Goal: Find specific page/section: Find specific page/section

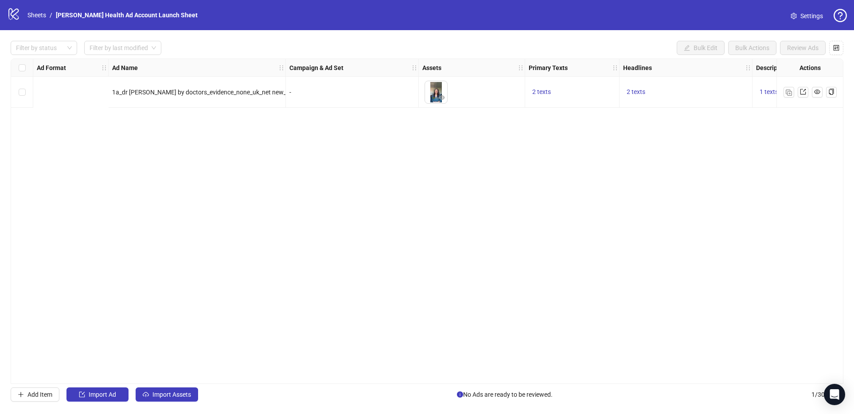
scroll to position [0, 303]
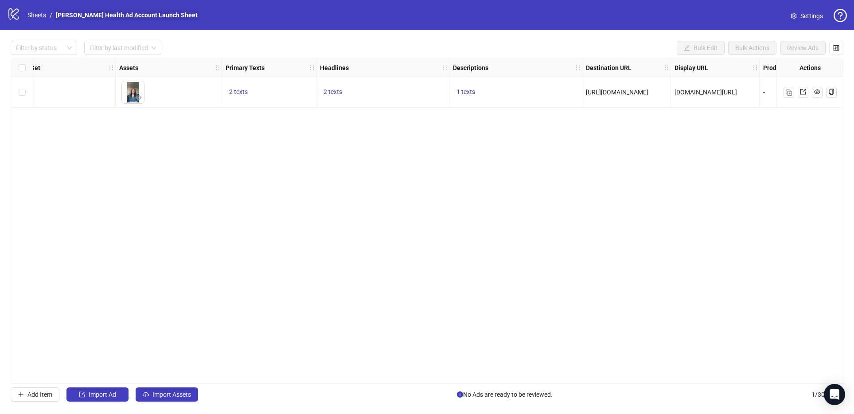
click at [95, 19] on link "[PERSON_NAME] Health Ad Account Launch Sheet" at bounding box center [126, 15] width 145 height 10
click at [37, 16] on link "Sheets" at bounding box center [37, 15] width 22 height 10
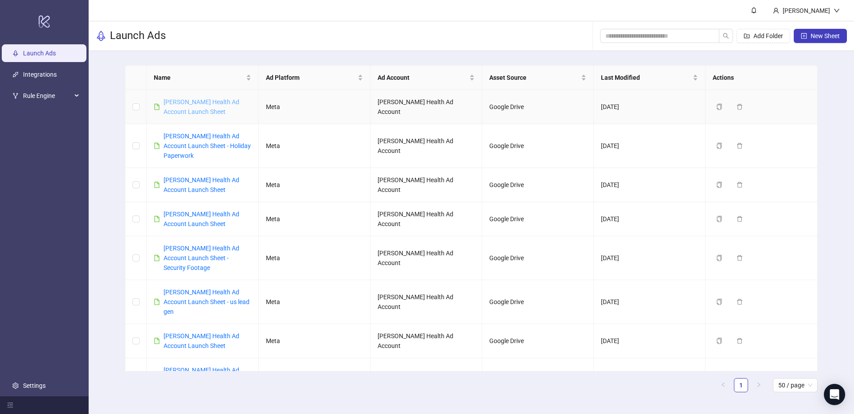
click at [183, 101] on link "[PERSON_NAME] Health Ad Account Launch Sheet" at bounding box center [202, 106] width 76 height 17
click at [195, 185] on div "[PERSON_NAME] Health Ad Account Launch Sheet" at bounding box center [207, 184] width 87 height 19
click at [194, 180] on link "[PERSON_NAME] Health Ad Account Launch Sheet" at bounding box center [202, 184] width 76 height 17
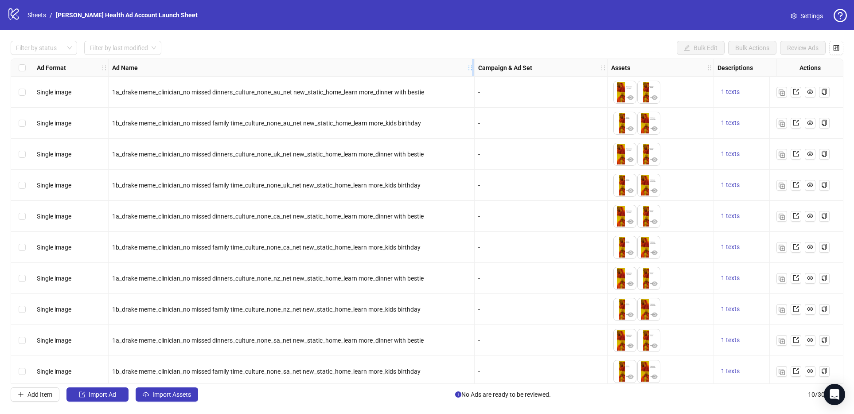
drag, startPoint x: 285, startPoint y: 71, endPoint x: 471, endPoint y: 69, distance: 185.7
click at [471, 69] on div "Ad Name" at bounding box center [292, 68] width 366 height 18
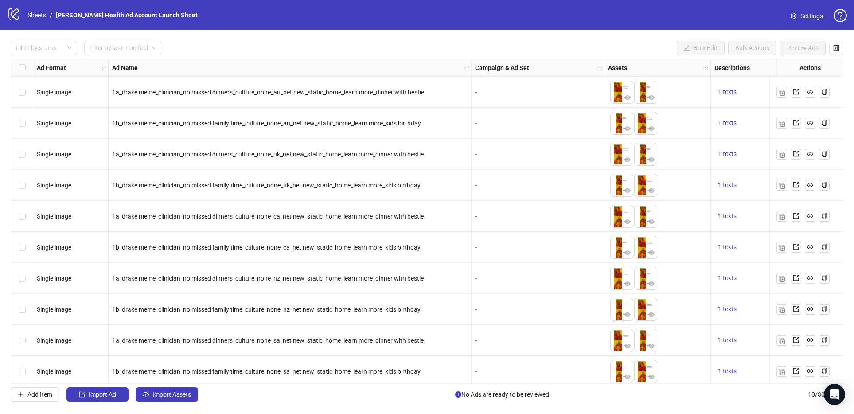
click at [799, 11] on link "Settings" at bounding box center [806, 16] width 47 height 14
click at [43, 17] on link "Sheets" at bounding box center [37, 15] width 22 height 10
